Goal: Information Seeking & Learning: Learn about a topic

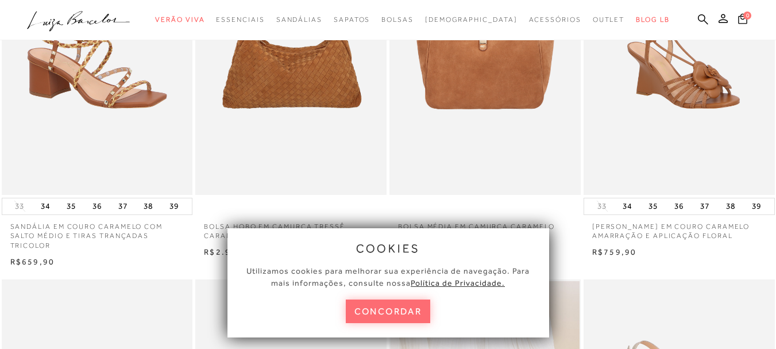
scroll to position [172, 0]
click at [383, 310] on button "concordar" at bounding box center [388, 311] width 85 height 24
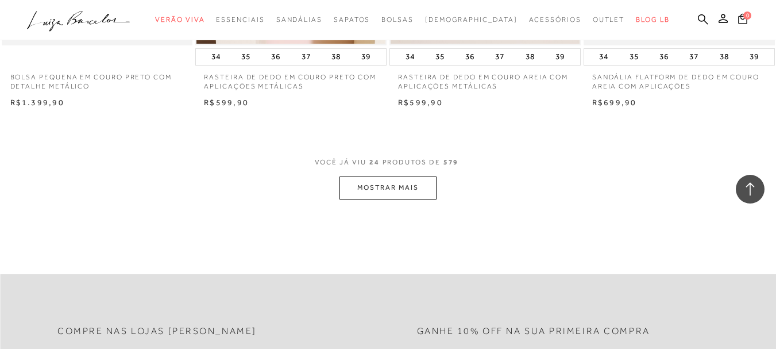
scroll to position [2182, 0]
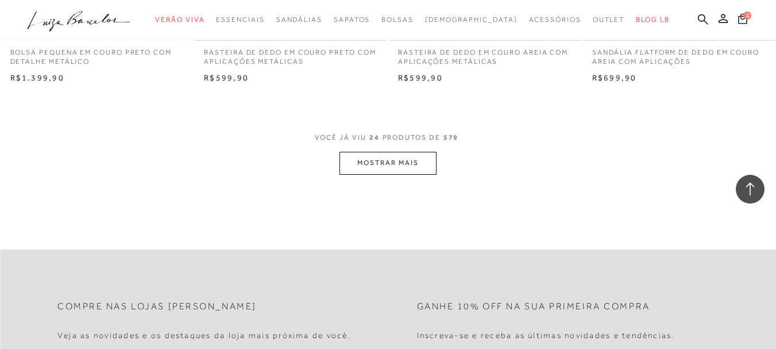
click at [388, 169] on button "MOSTRAR MAIS" at bounding box center [387, 163] width 96 height 22
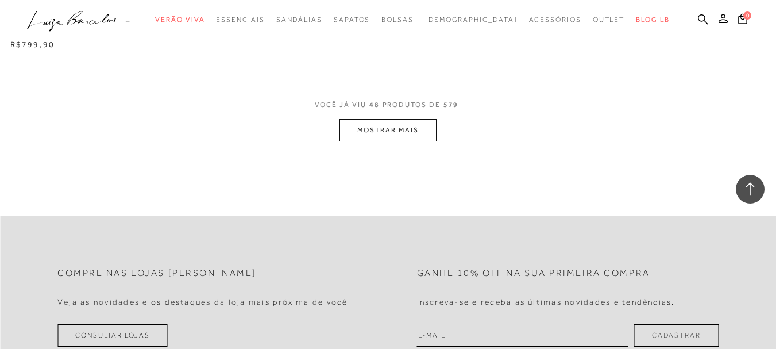
scroll to position [4480, 0]
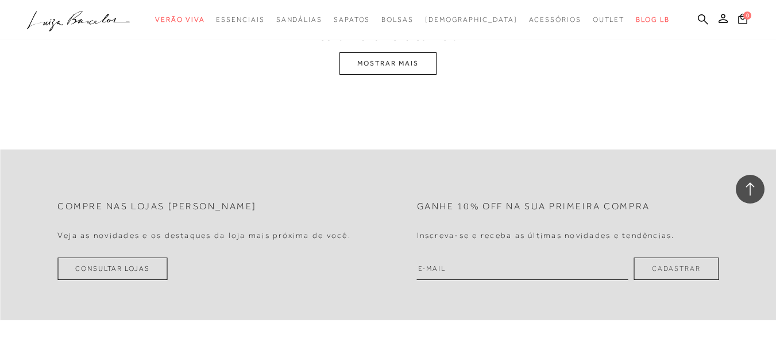
click at [413, 71] on button "MOSTRAR MAIS" at bounding box center [387, 63] width 96 height 22
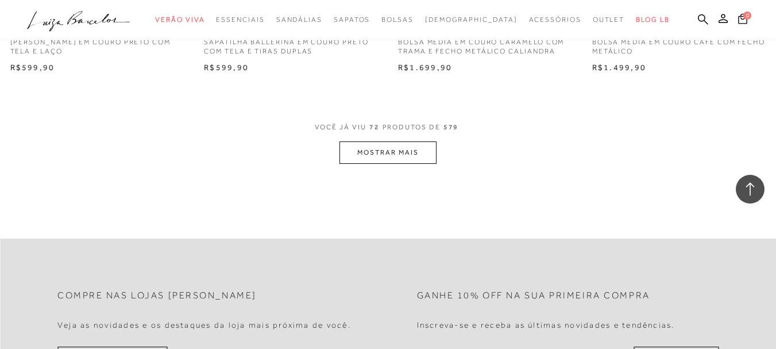
scroll to position [6543, 0]
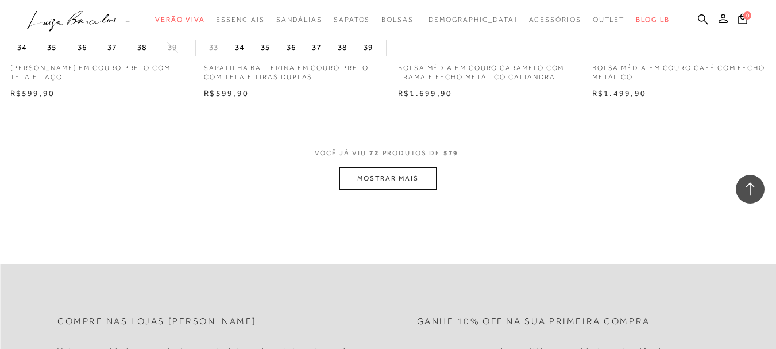
click at [392, 179] on button "MOSTRAR MAIS" at bounding box center [387, 178] width 96 height 22
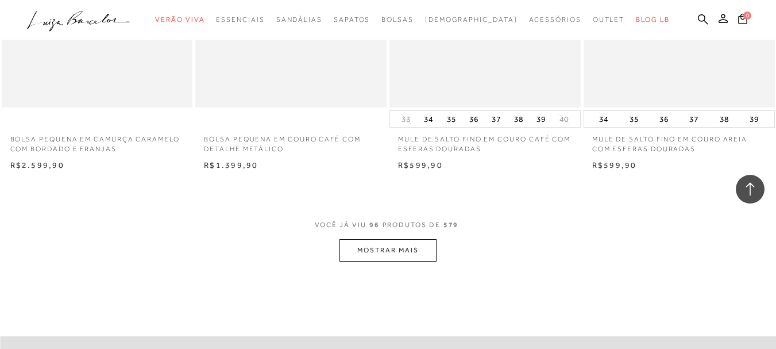
scroll to position [8725, 0]
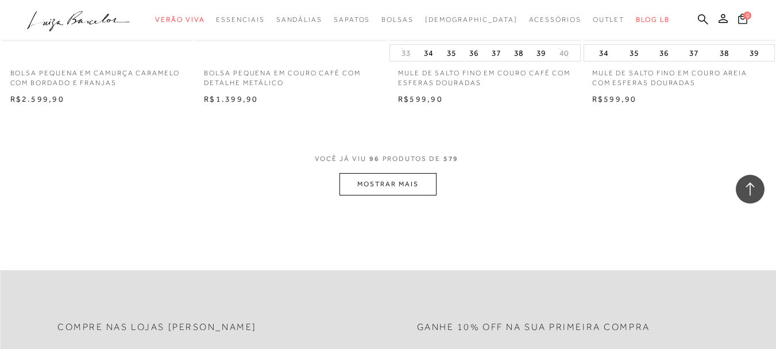
click at [410, 184] on button "MOSTRAR MAIS" at bounding box center [387, 184] width 96 height 22
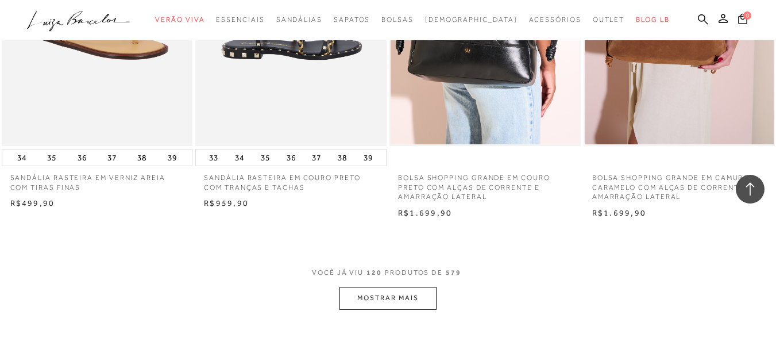
scroll to position [10793, 0]
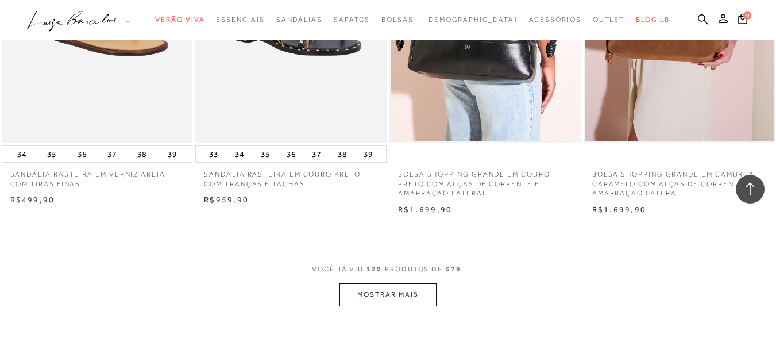
click at [387, 293] on button "MOSTRAR MAIS" at bounding box center [387, 294] width 96 height 22
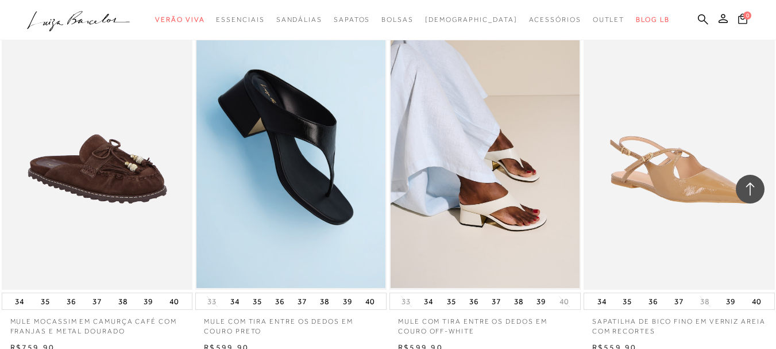
scroll to position [12860, 0]
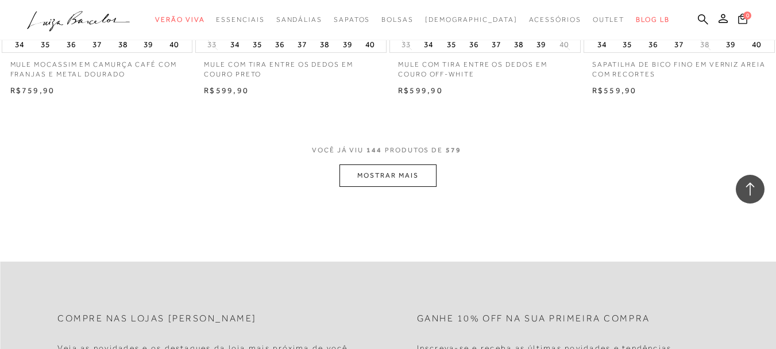
click at [385, 173] on button "MOSTRAR MAIS" at bounding box center [387, 175] width 96 height 22
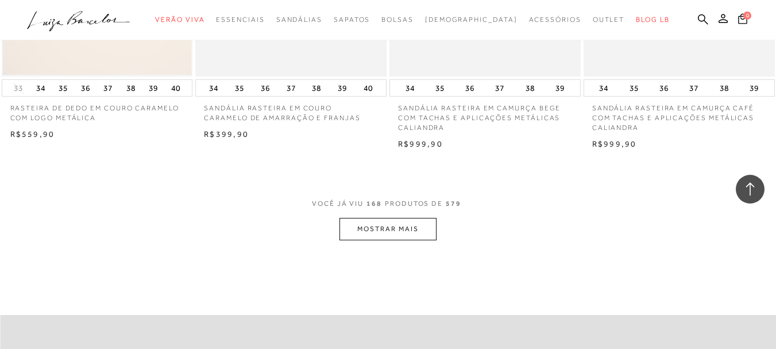
scroll to position [15387, 0]
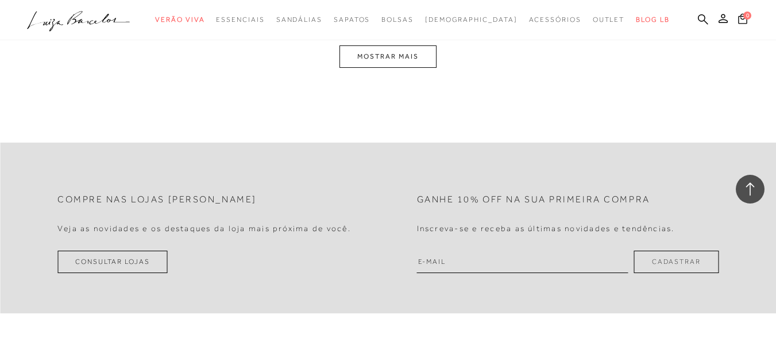
click at [423, 62] on button "MOSTRAR MAIS" at bounding box center [387, 56] width 96 height 22
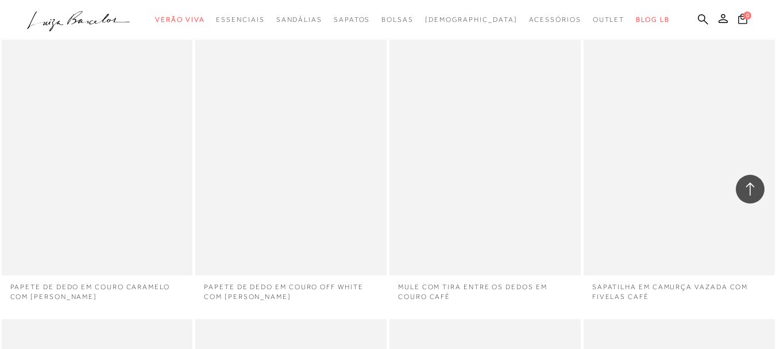
scroll to position [17567, 0]
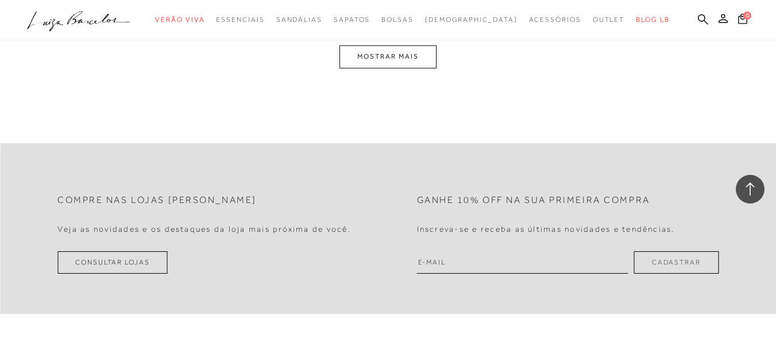
click at [434, 61] on button "MOSTRAR MAIS" at bounding box center [387, 56] width 96 height 22
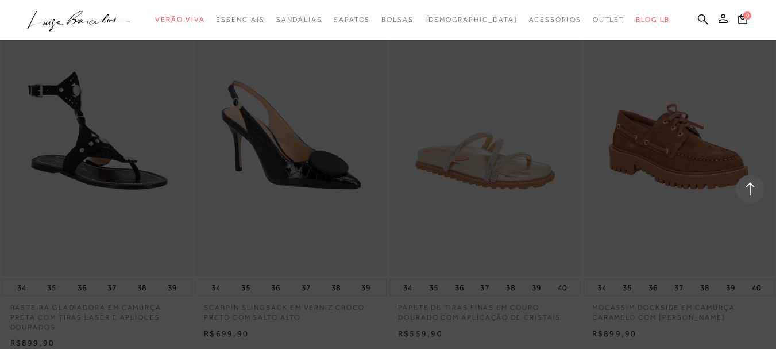
scroll to position [19755, 0]
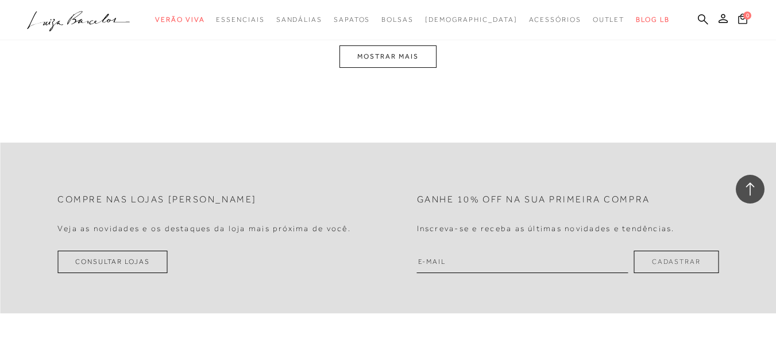
click at [394, 52] on button "MOSTRAR MAIS" at bounding box center [387, 56] width 96 height 22
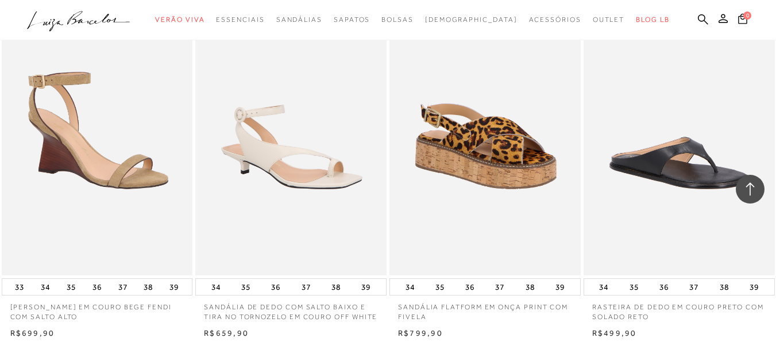
scroll to position [21780, 0]
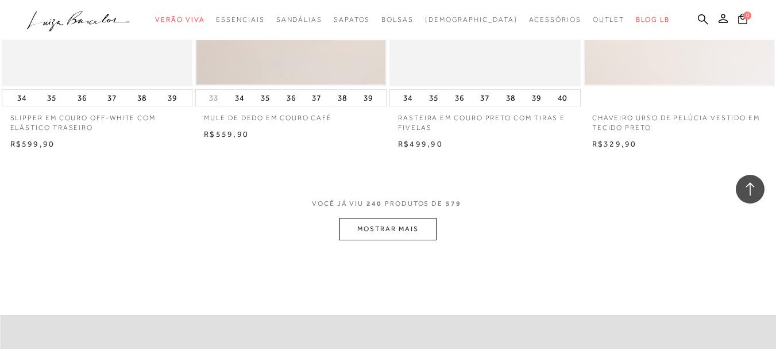
click at [382, 226] on button "MOSTRAR MAIS" at bounding box center [387, 229] width 96 height 22
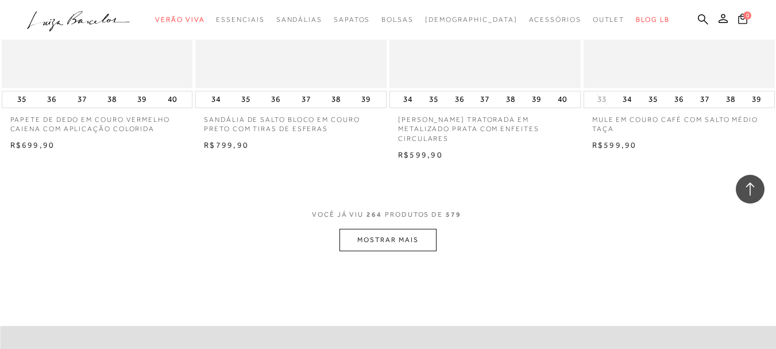
scroll to position [24020, 0]
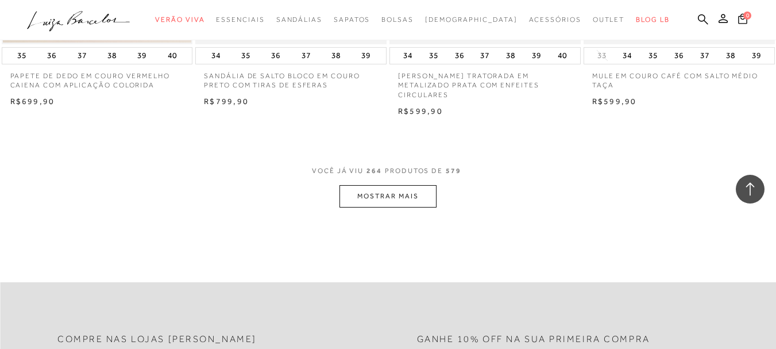
click at [343, 196] on button "MOSTRAR MAIS" at bounding box center [387, 196] width 96 height 22
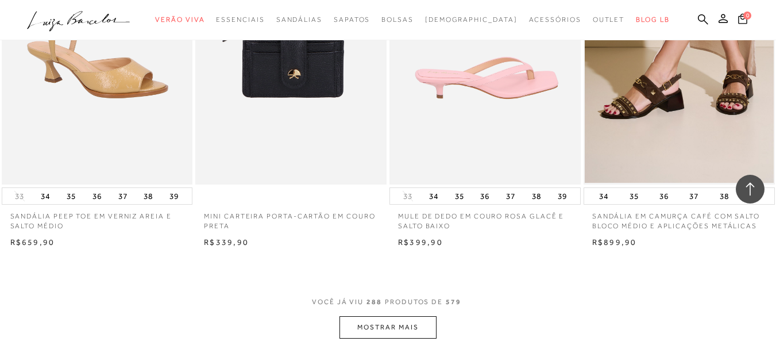
scroll to position [26088, 0]
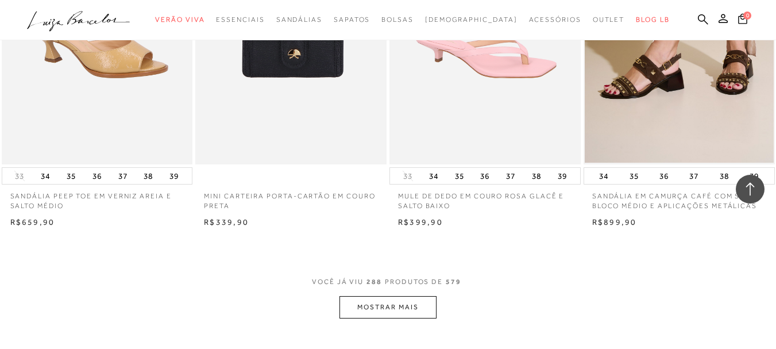
click at [415, 308] on button "MOSTRAR MAIS" at bounding box center [387, 307] width 96 height 22
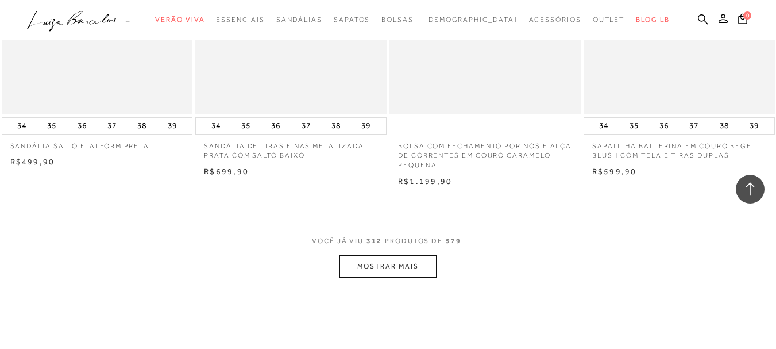
scroll to position [28327, 0]
click at [390, 270] on button "MOSTRAR MAIS" at bounding box center [387, 264] width 96 height 22
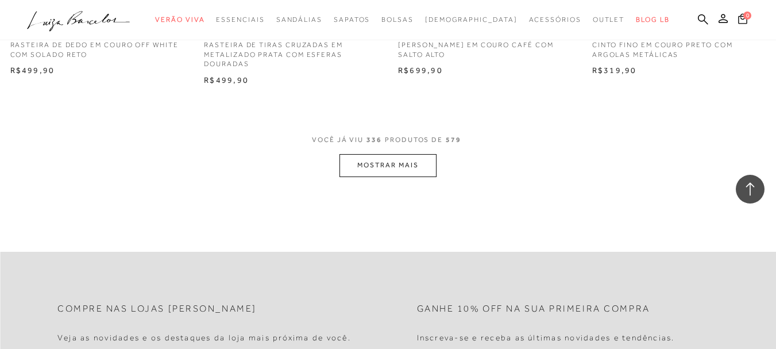
scroll to position [30625, 0]
click at [385, 171] on button "MOSTRAR MAIS" at bounding box center [387, 164] width 96 height 22
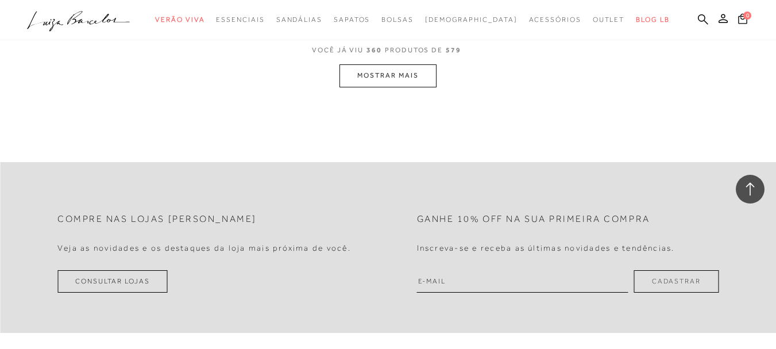
scroll to position [32922, 0]
click at [417, 84] on button "MOSTRAR MAIS" at bounding box center [387, 74] width 96 height 22
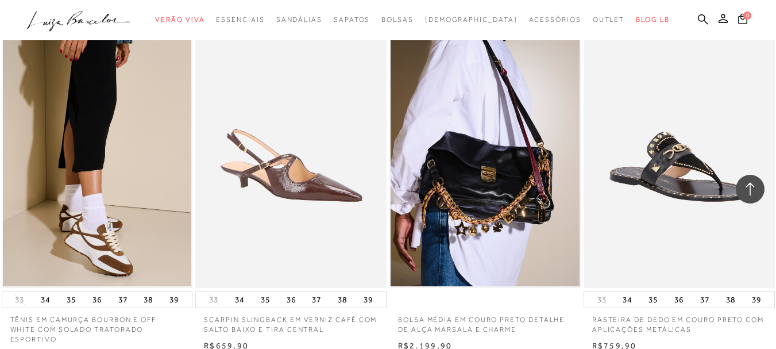
scroll to position [34817, 0]
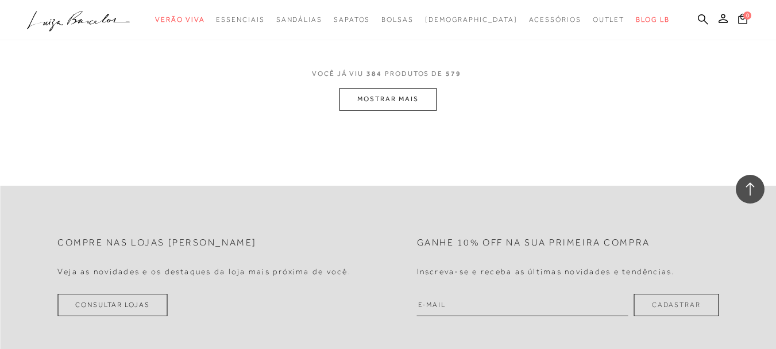
click at [418, 106] on button "MOSTRAR MAIS" at bounding box center [387, 99] width 96 height 22
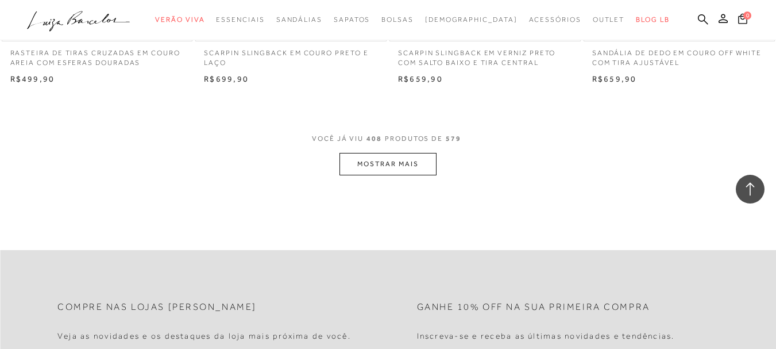
scroll to position [37287, 0]
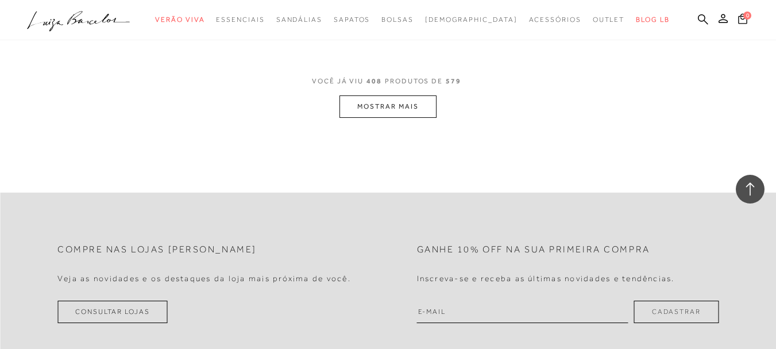
click at [396, 118] on button "MOSTRAR MAIS" at bounding box center [387, 106] width 96 height 22
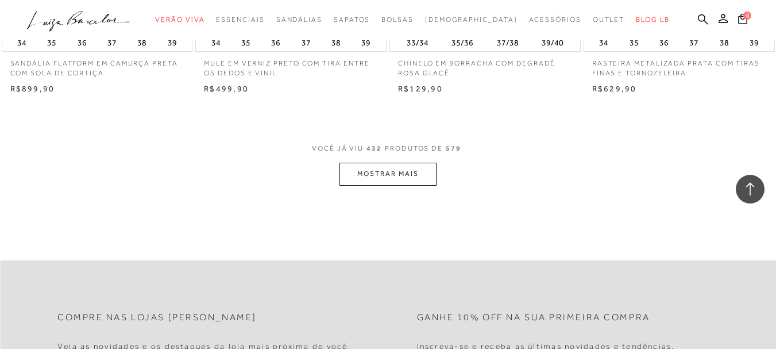
scroll to position [39469, 0]
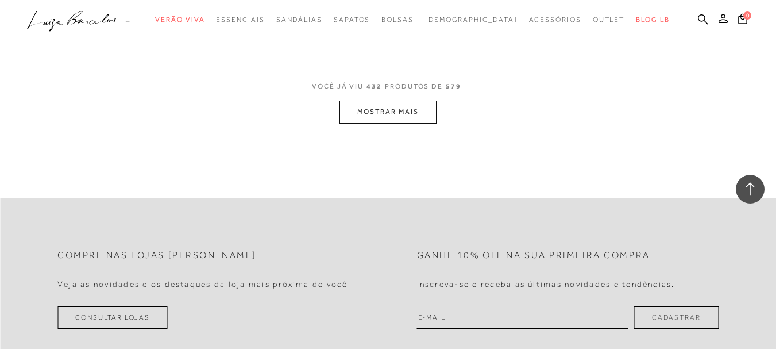
click at [396, 123] on button "MOSTRAR MAIS" at bounding box center [387, 112] width 96 height 22
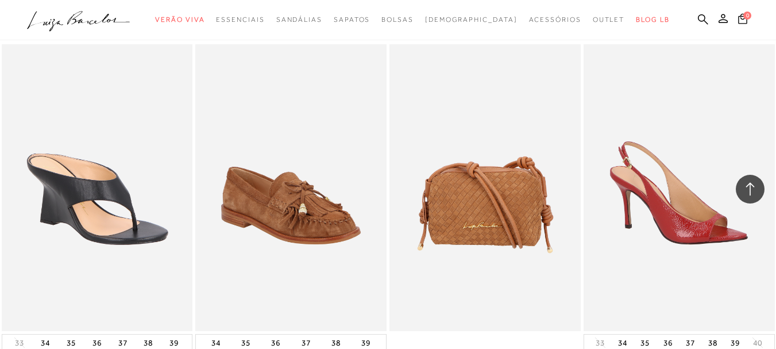
scroll to position [39699, 0]
